Goal: Communication & Community: Answer question/provide support

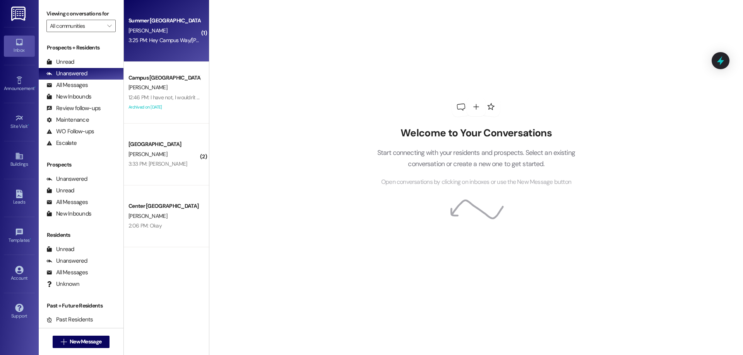
click at [163, 26] on div "Summer Pointe Prospect [PERSON_NAME] 3:25 PM: Hey Campus Way/[PERSON_NAME]! Sor…" at bounding box center [166, 31] width 85 height 62
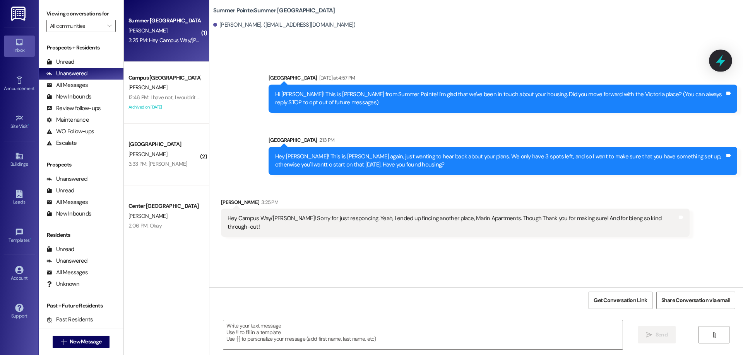
click at [716, 63] on icon at bounding box center [720, 60] width 13 height 13
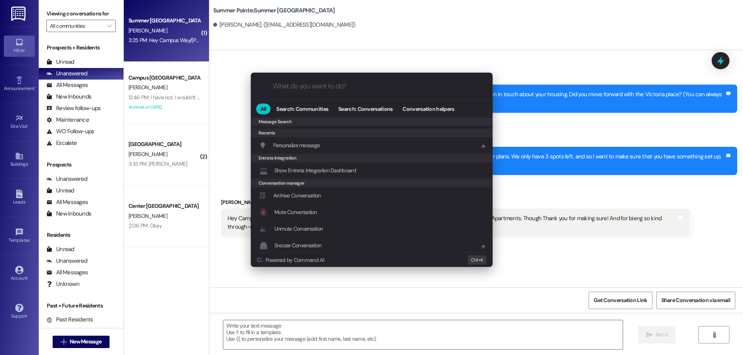
scroll to position [371, 0]
click at [310, 193] on span "Archive Conversation" at bounding box center [297, 194] width 48 height 7
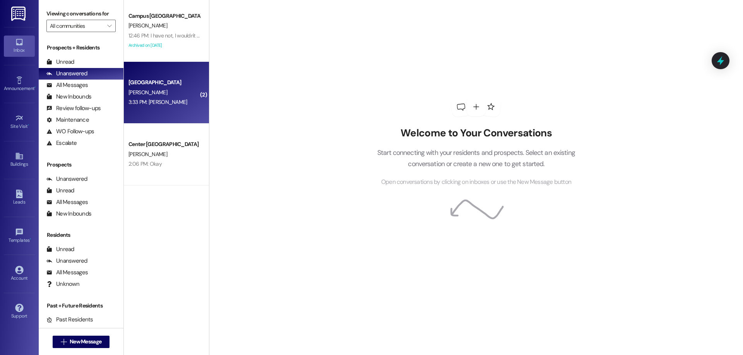
click at [154, 110] on div "Campus Way Prospect [PERSON_NAME] 3:33 PM: [PERSON_NAME] 3:33 PM: [PERSON_NAME]" at bounding box center [166, 93] width 85 height 62
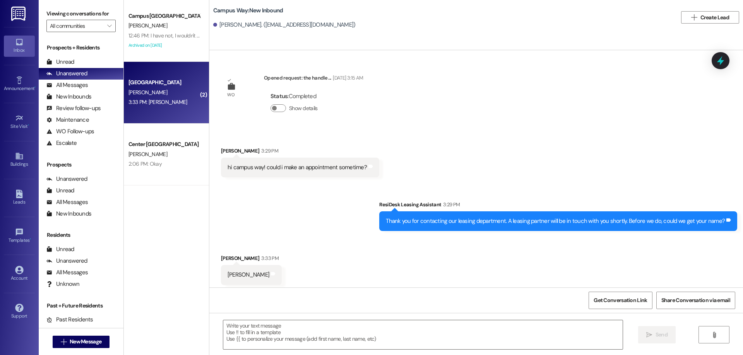
scroll to position [3, 0]
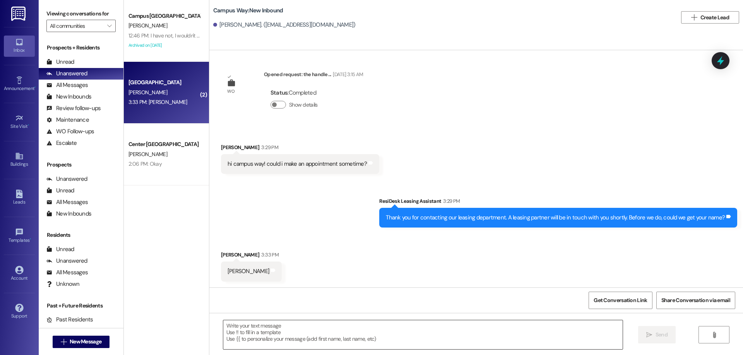
click at [301, 329] on textarea at bounding box center [422, 335] width 399 height 29
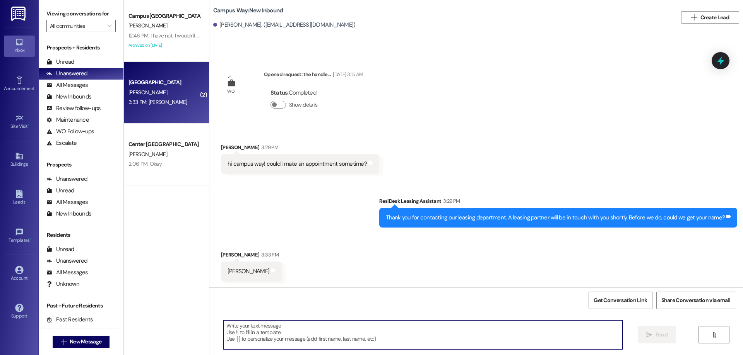
scroll to position [4, 0]
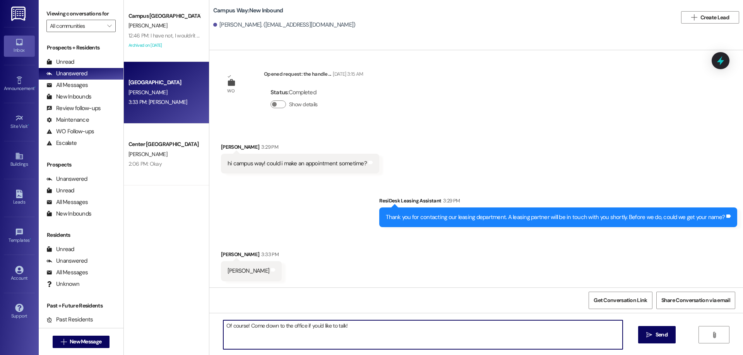
click at [370, 327] on textarea "Of course! Come down to the office if you'd like to talk!" at bounding box center [422, 335] width 399 height 29
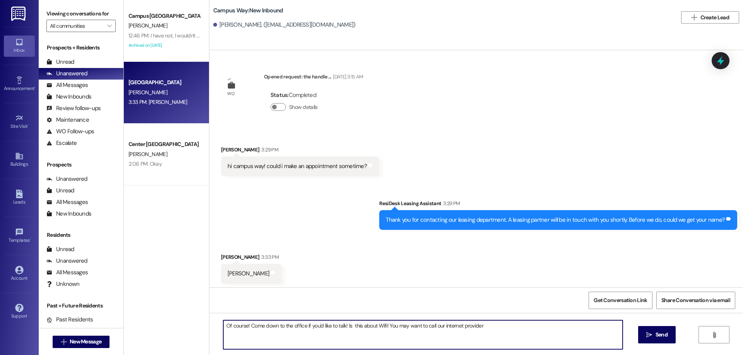
scroll to position [0, 0]
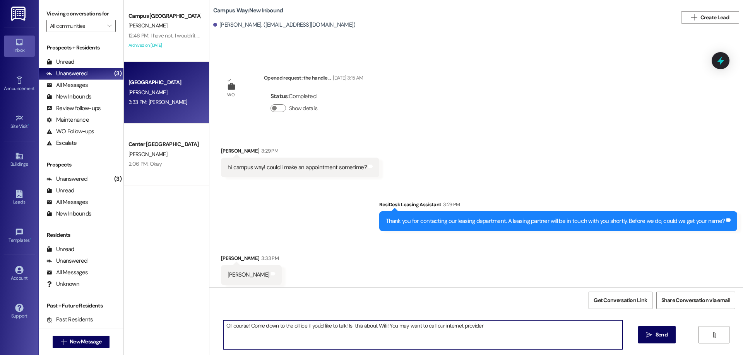
click at [501, 330] on textarea "Of course! Come down to the office if you'd like to talk! Is this about Wifi! Y…" at bounding box center [422, 335] width 399 height 29
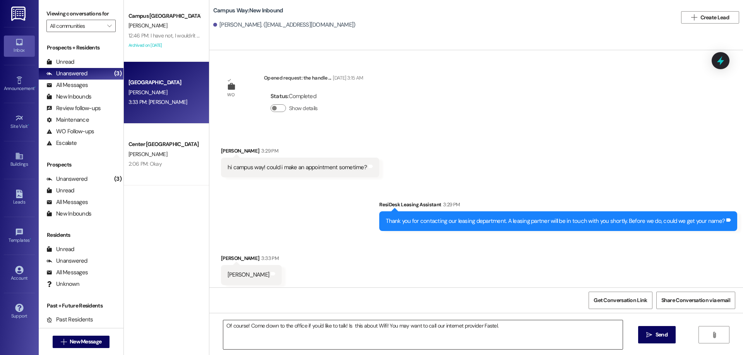
click at [344, 328] on textarea "Of course! Come down to the office if you'd like to talk! Is this about Wifi! Y…" at bounding box center [422, 335] width 399 height 29
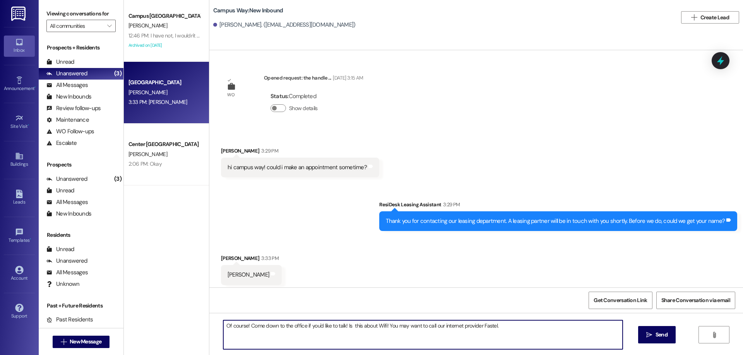
click at [351, 323] on textarea "Of course! Come down to the office if you'd like to talk! Is this about Wifi! Y…" at bounding box center [422, 335] width 399 height 29
click at [384, 323] on textarea "Of course! Come down to the office if you'd like to talk! Is this about Wifi! Y…" at bounding box center [422, 335] width 399 height 29
click at [601, 326] on textarea "Of course! Come down to the office if you'd like to talk! Is this about Wifi? I…" at bounding box center [422, 335] width 399 height 29
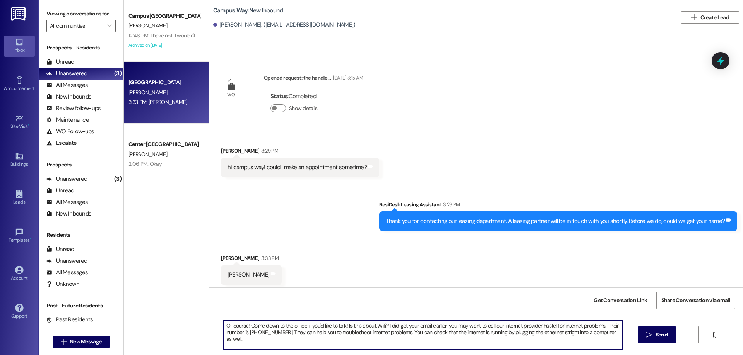
scroll to position [7, 0]
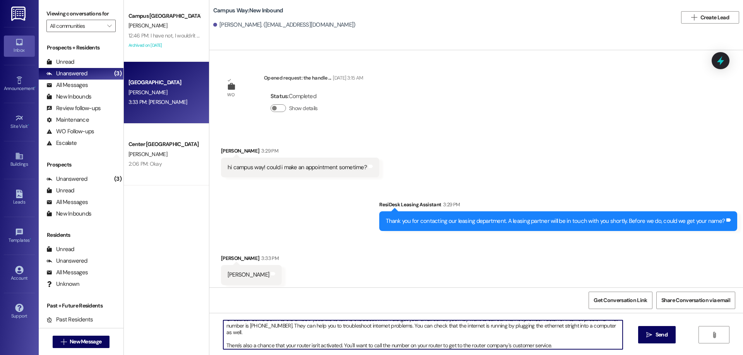
click at [336, 346] on textarea "Of course! Come down to the office if you'd like to talk! Is this about Wifi? I…" at bounding box center [422, 335] width 399 height 29
click at [357, 345] on textarea "Of course! Come down to the office if you'd like to talk! Is this about Wifi? I…" at bounding box center [422, 335] width 399 height 29
click at [597, 345] on textarea "Of course! Come down to the office if you'd like to talk! Is this about Wifi? I…" at bounding box center [422, 335] width 399 height 29
type textarea "Of course! Come down to the office if you'd like to talk! Is this about Wifi? I…"
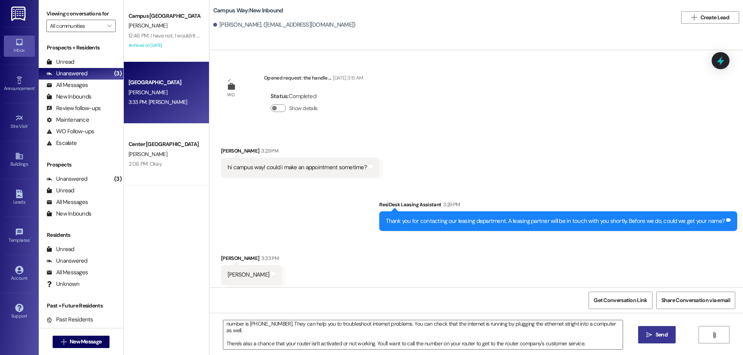
click at [646, 337] on icon "" at bounding box center [649, 335] width 6 height 6
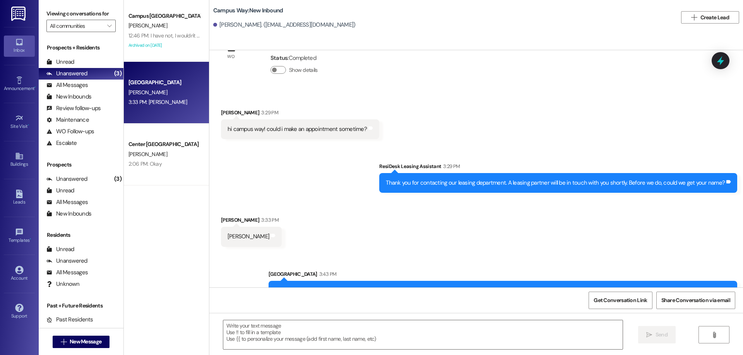
scroll to position [82, 0]
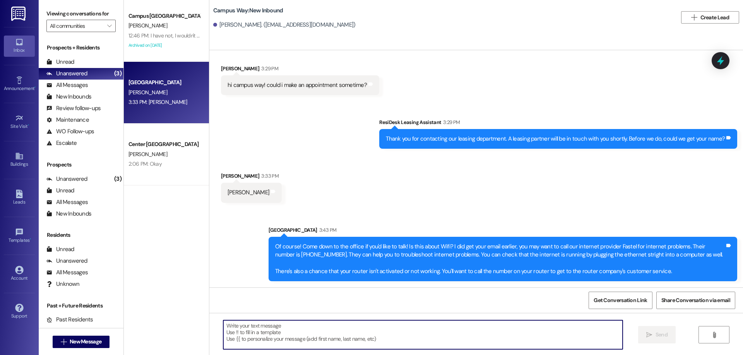
click at [374, 336] on textarea at bounding box center [422, 335] width 399 height 29
click at [355, 338] on textarea at bounding box center [422, 335] width 399 height 29
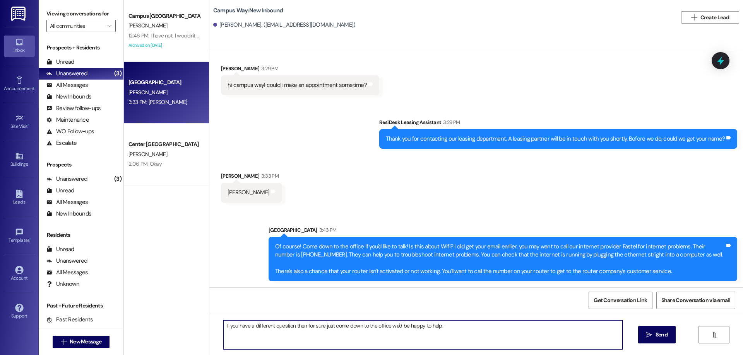
click at [288, 326] on textarea "If you have a different question then for sure just come down to the office we'…" at bounding box center [422, 335] width 399 height 29
type textarea "If you have a different question, or if you want to talk more about the interne…"
click at [645, 328] on button " Send" at bounding box center [657, 334] width 38 height 17
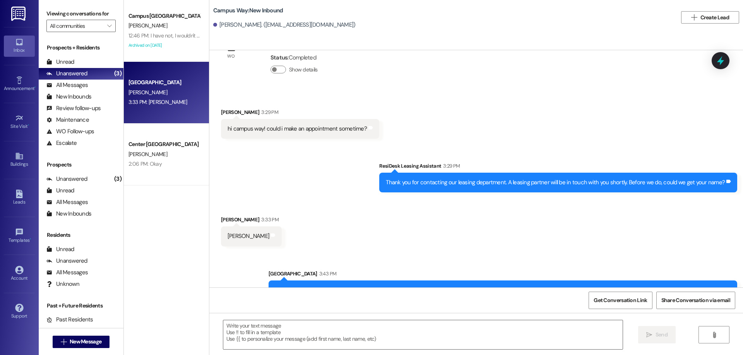
scroll to position [137, 0]
